Goal: Task Accomplishment & Management: Complete application form

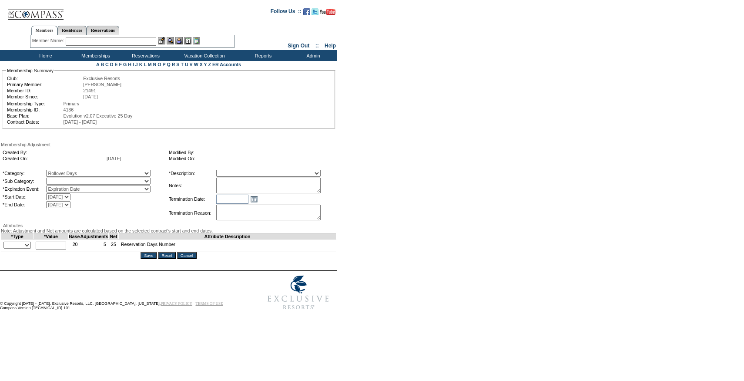
select select "275"
click at [232, 171] on select "Membership/Transfer Fee Adjustment Membership Fee Adjustment Add-On Fee Adjustm…" at bounding box center [268, 173] width 104 height 7
click at [263, 186] on textarea at bounding box center [268, 185] width 104 height 16
click at [143, 184] on select "Rollover Days" at bounding box center [98, 180] width 104 height 7
select select "782"
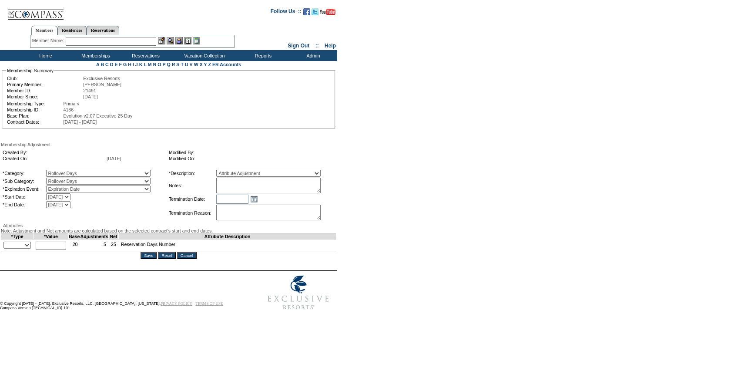
click at [64, 179] on select "Rollover Days" at bounding box center [98, 180] width 104 height 7
click at [255, 190] on textarea at bounding box center [268, 185] width 104 height 16
type textarea "Per Emily Fildes case 6/23/25 and Pete/Natalie approval, rolling 11 days (6 ove…"
click at [321, 189] on textarea "Per Emily Fildes case 6/23/25 and Pete/Natalie approval, rolling 11 days (6 ove…" at bounding box center [268, 185] width 104 height 16
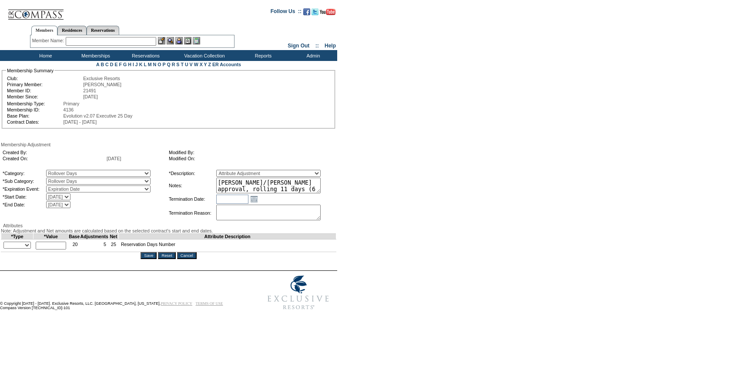
click at [21, 252] on td "+ - Override *" at bounding box center [17, 245] width 32 height 13
click at [21, 248] on select "+ - Override" at bounding box center [16, 244] width 27 height 7
select select "2"
click at [6, 248] on select "+ - Override" at bounding box center [16, 244] width 27 height 7
click at [48, 249] on input "text" at bounding box center [51, 245] width 30 height 8
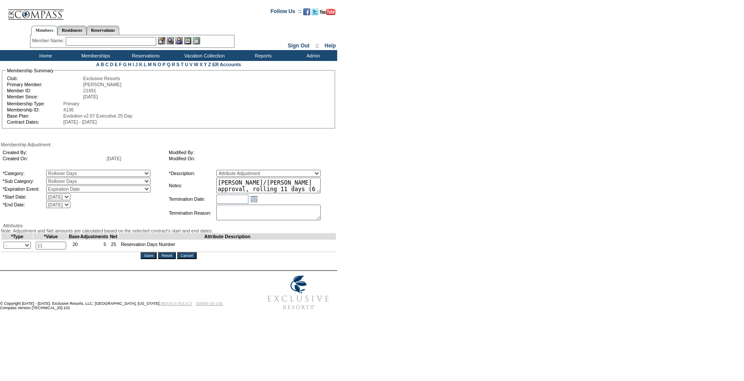
type input "11"
click at [268, 182] on textarea "Per Emily Fildes case 6/23/25 and Pete/Natalie approval, rolling 11 days (6 ove…" at bounding box center [268, 185] width 104 height 16
click at [321, 193] on textarea "Per Emily Fildes case 6/23/25 and Pete/Natalie approval, rolling 11 days (6 ove…" at bounding box center [268, 185] width 104 height 16
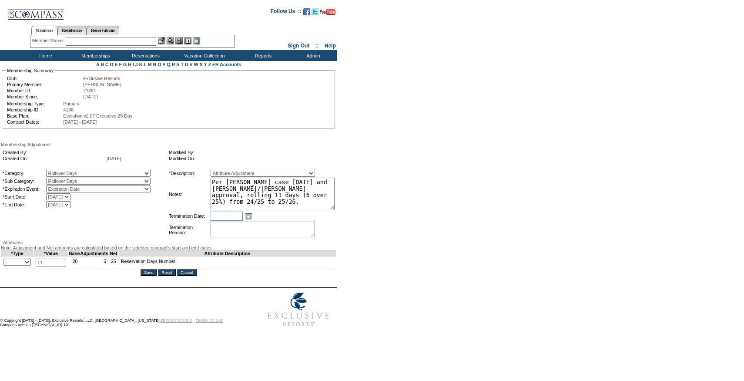
drag, startPoint x: 335, startPoint y: 192, endPoint x: 356, endPoint y: 210, distance: 27.4
click at [356, 210] on form "Follow Us ::" at bounding box center [370, 166] width 741 height 329
click at [352, 227] on form "Follow Us ::" at bounding box center [370, 167] width 741 height 330
click at [144, 277] on input "Save" at bounding box center [148, 273] width 16 height 7
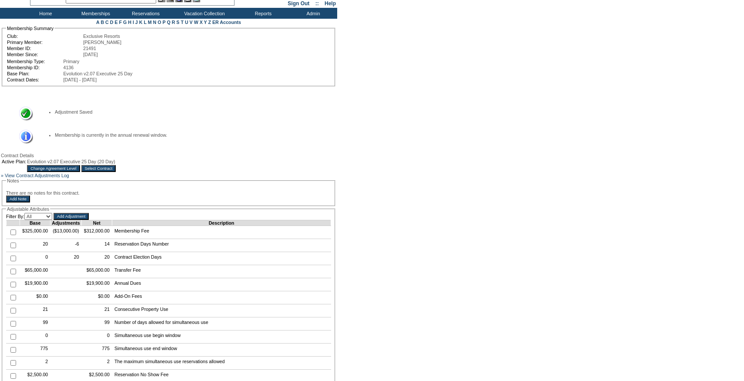
scroll to position [53, 0]
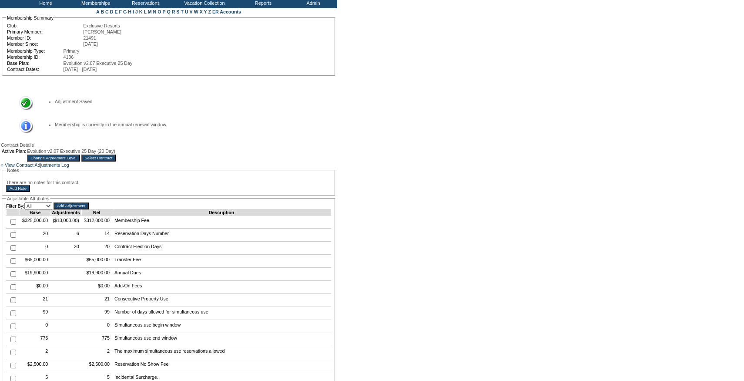
click at [13, 237] on input "checkbox" at bounding box center [13, 235] width 6 height 6
checkbox input "true"
click at [87, 209] on input "Add Adjustment" at bounding box center [70, 205] width 35 height 7
